Goal: Information Seeking & Learning: Learn about a topic

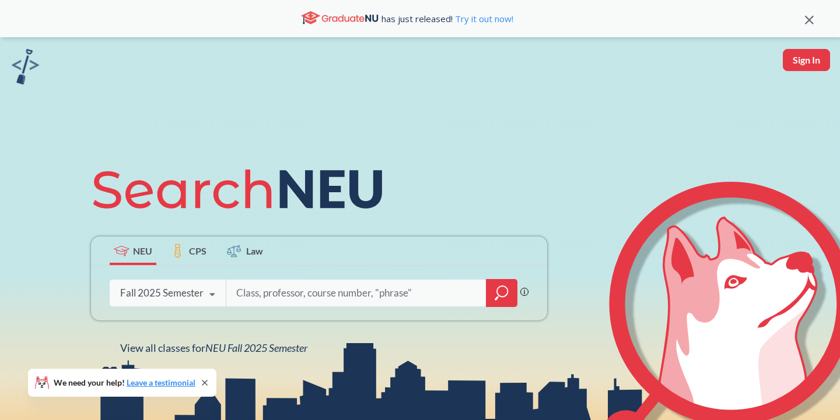
click at [168, 281] on div "Fall 2025 Semester Fall 2025 Semester Summer 2 2025 Semester Summer Full 2025 S…" at bounding box center [168, 293] width 116 height 29
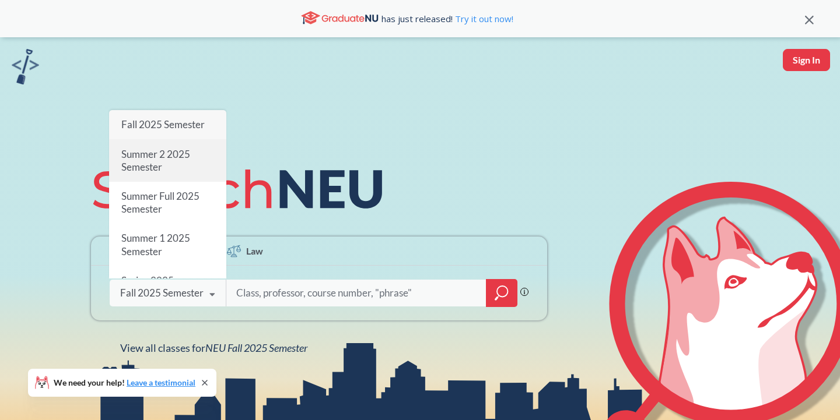
click at [158, 173] on span "Summer 2 2025 Semester" at bounding box center [155, 160] width 69 height 25
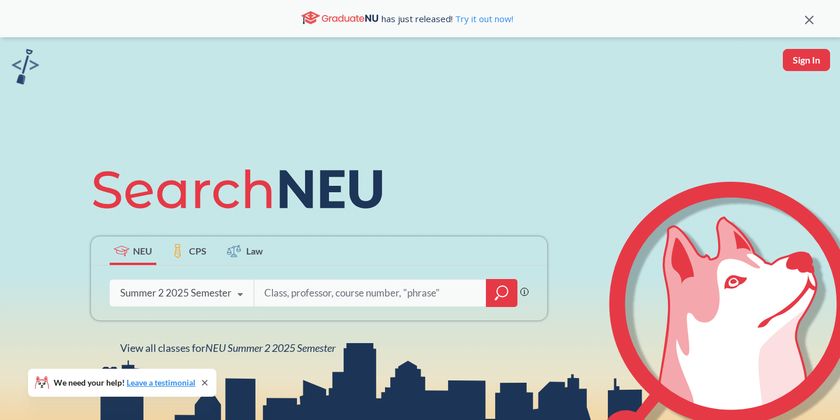
click at [279, 293] on input "search" at bounding box center [370, 293] width 215 height 24
type input "Biochemistry"
click at [496, 300] on icon "magnifying glass" at bounding box center [502, 293] width 14 height 16
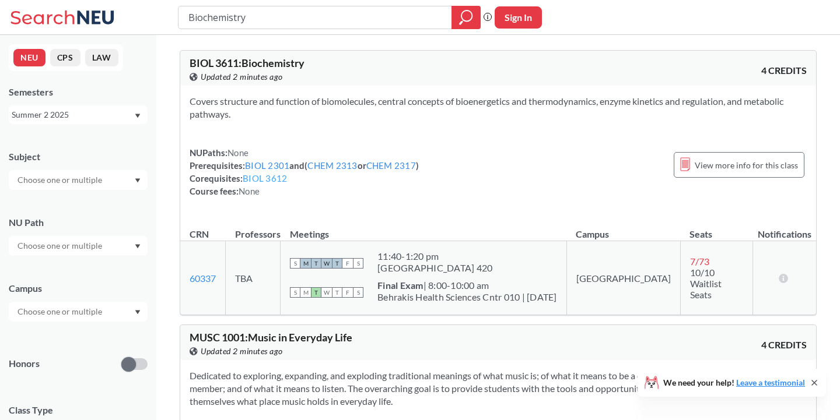
click at [271, 180] on link "BIOL 3612" at bounding box center [265, 178] width 44 height 10
